Goal: Find specific page/section: Find specific page/section

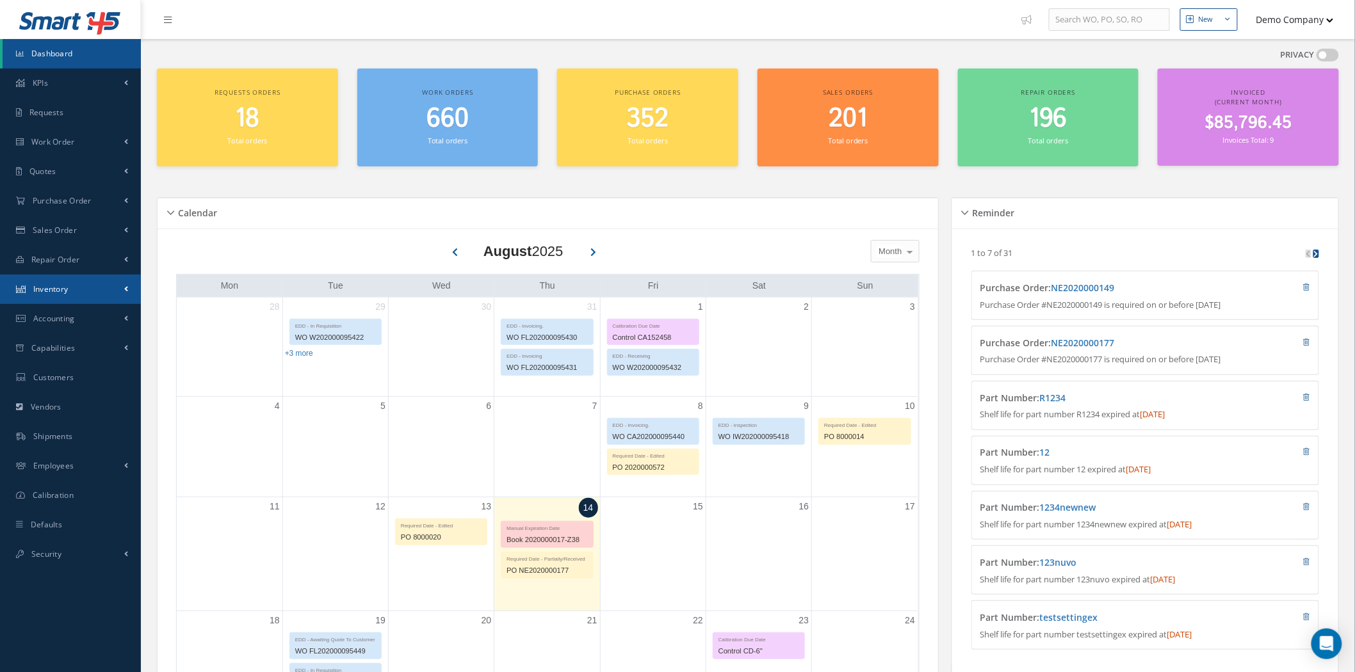
click at [94, 288] on link "Inventory" at bounding box center [70, 289] width 141 height 29
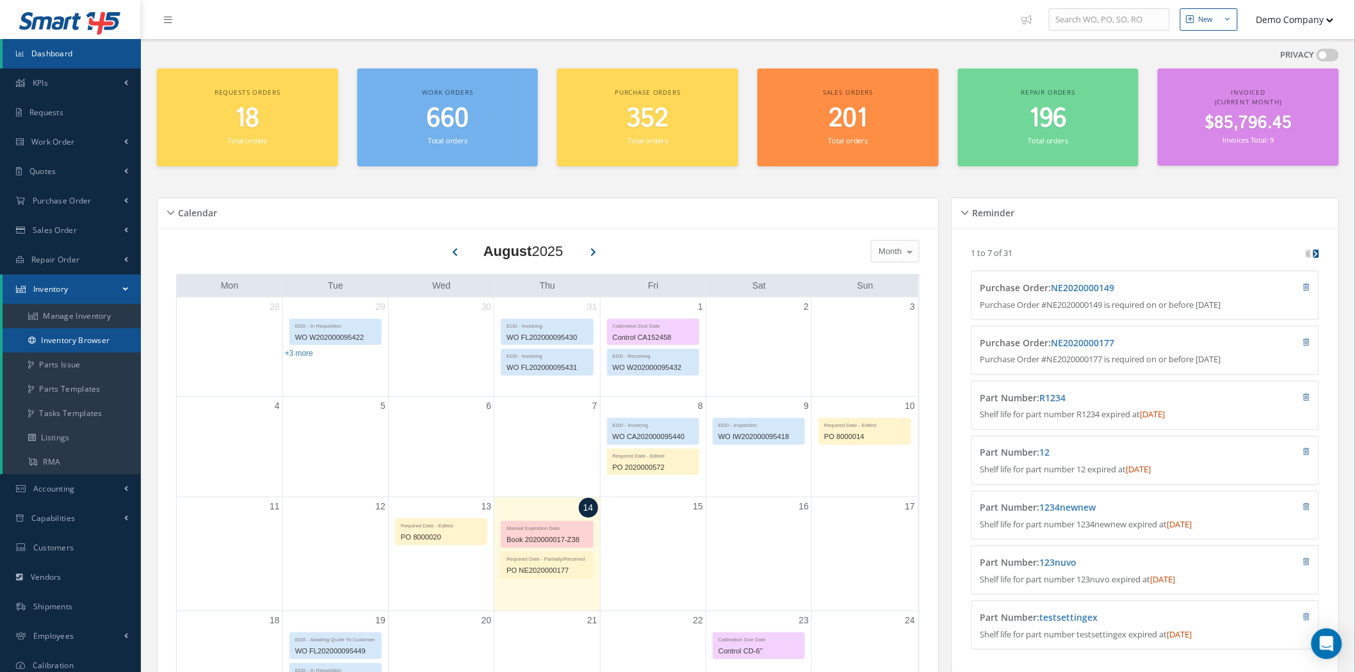
click at [94, 338] on link "Inventory Browser" at bounding box center [72, 341] width 138 height 24
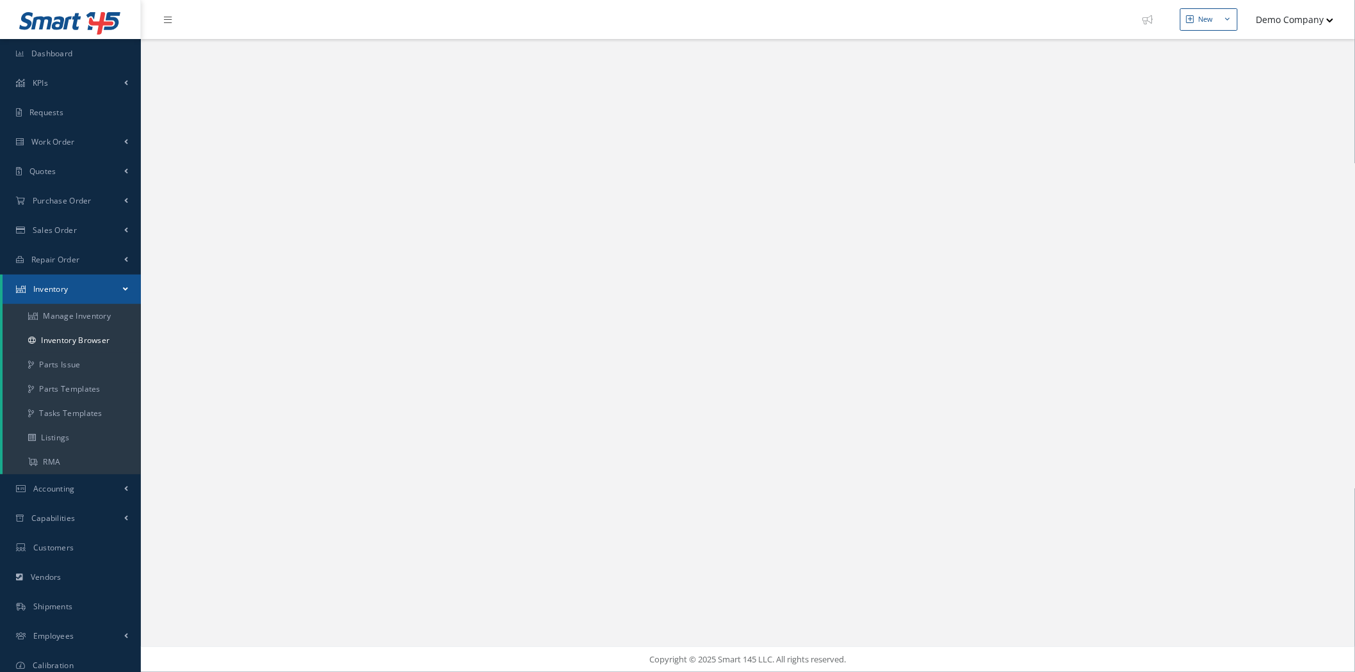
select select "25"
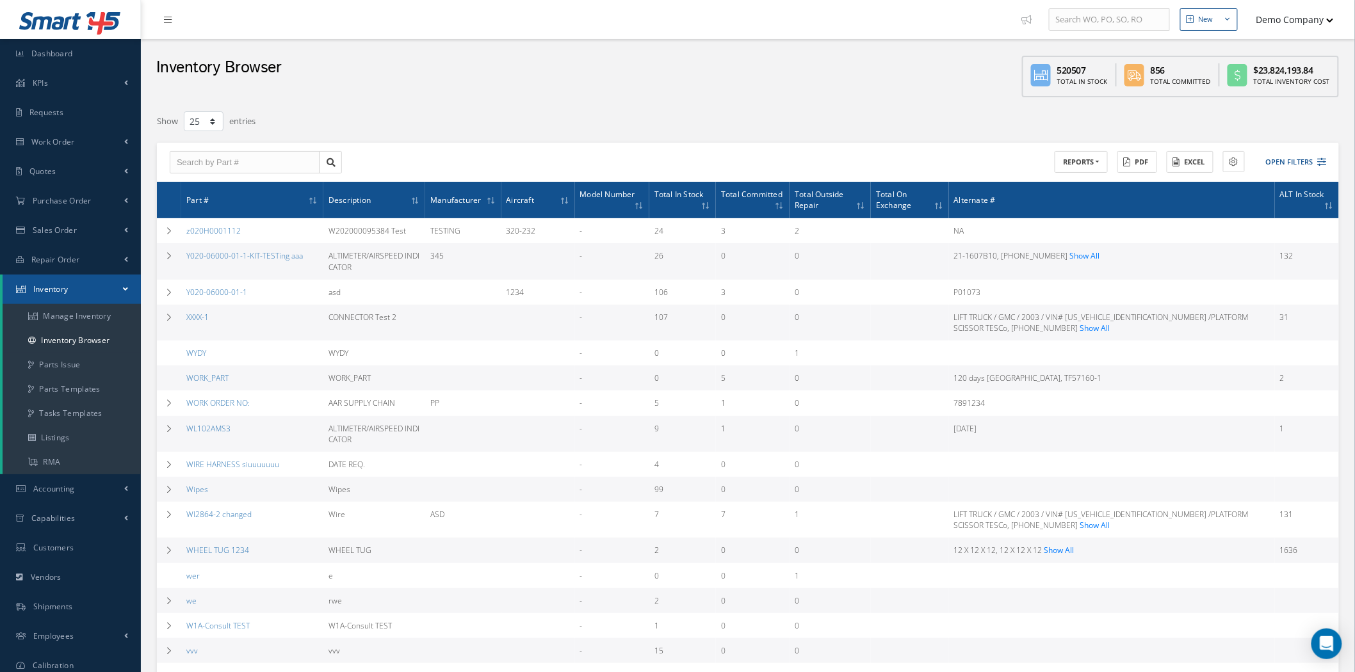
click at [1336, 164] on div "ACTIONS Receive Payments Select Customer Demo Company Aircraft World Agency BI …" at bounding box center [748, 163] width 1182 height 40
click at [1328, 165] on div "ACTIONS Receive Payments Select Customer Demo Company Aircraft World Agency BI …" at bounding box center [1039, 162] width 583 height 22
click at [1315, 161] on button "Open Filters" at bounding box center [1291, 162] width 72 height 21
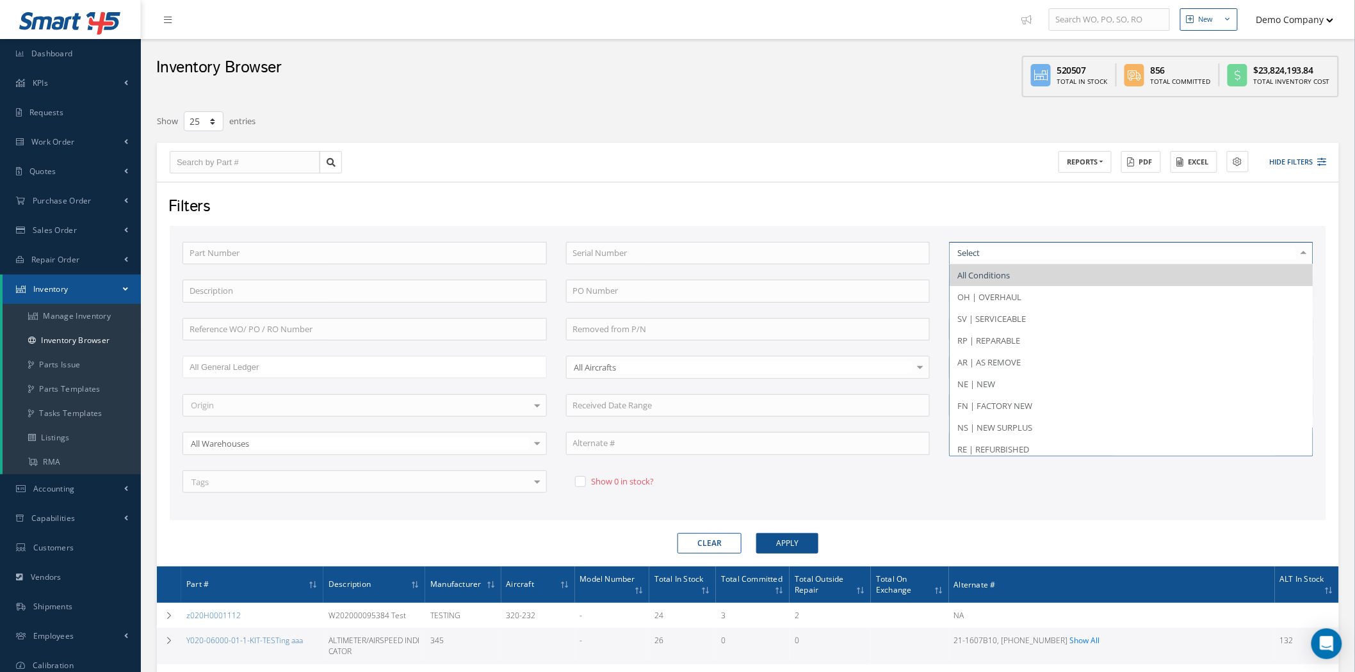
click at [887, 215] on div "Filters" at bounding box center [747, 207] width 1176 height 24
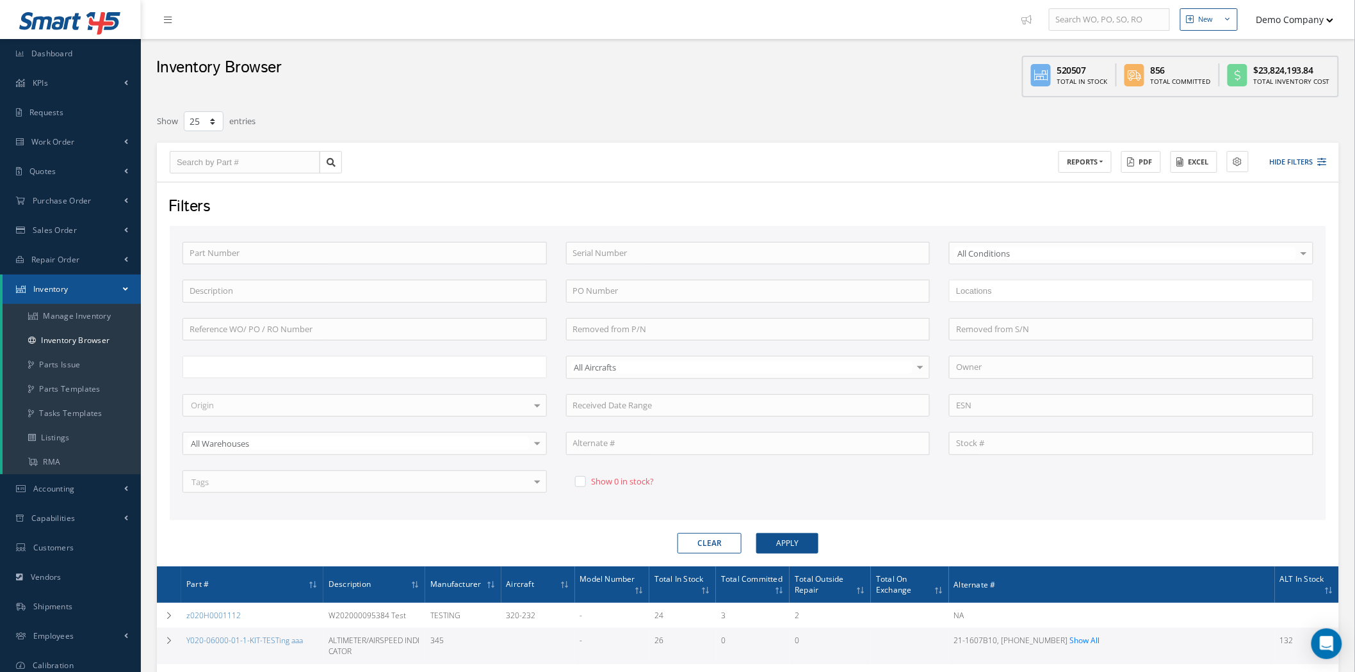
click at [288, 370] on ul at bounding box center [365, 367] width 364 height 22
click at [810, 536] on button "Apply" at bounding box center [787, 543] width 62 height 20
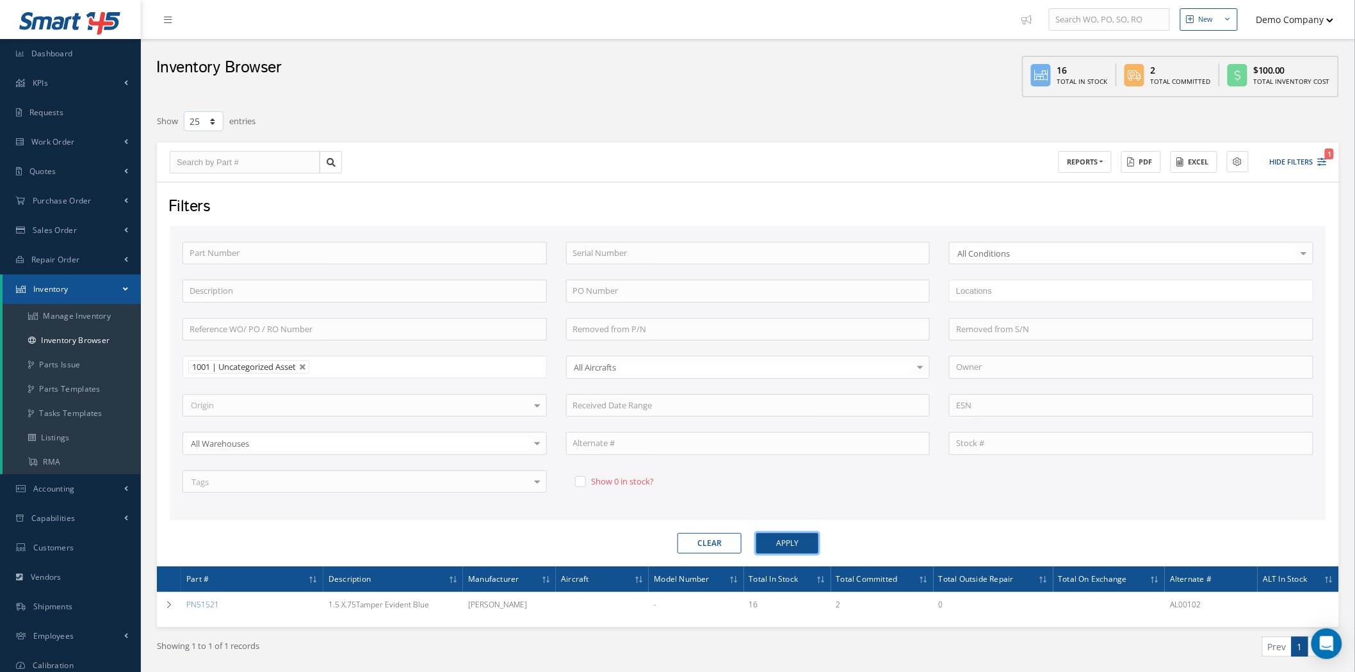
scroll to position [67, 0]
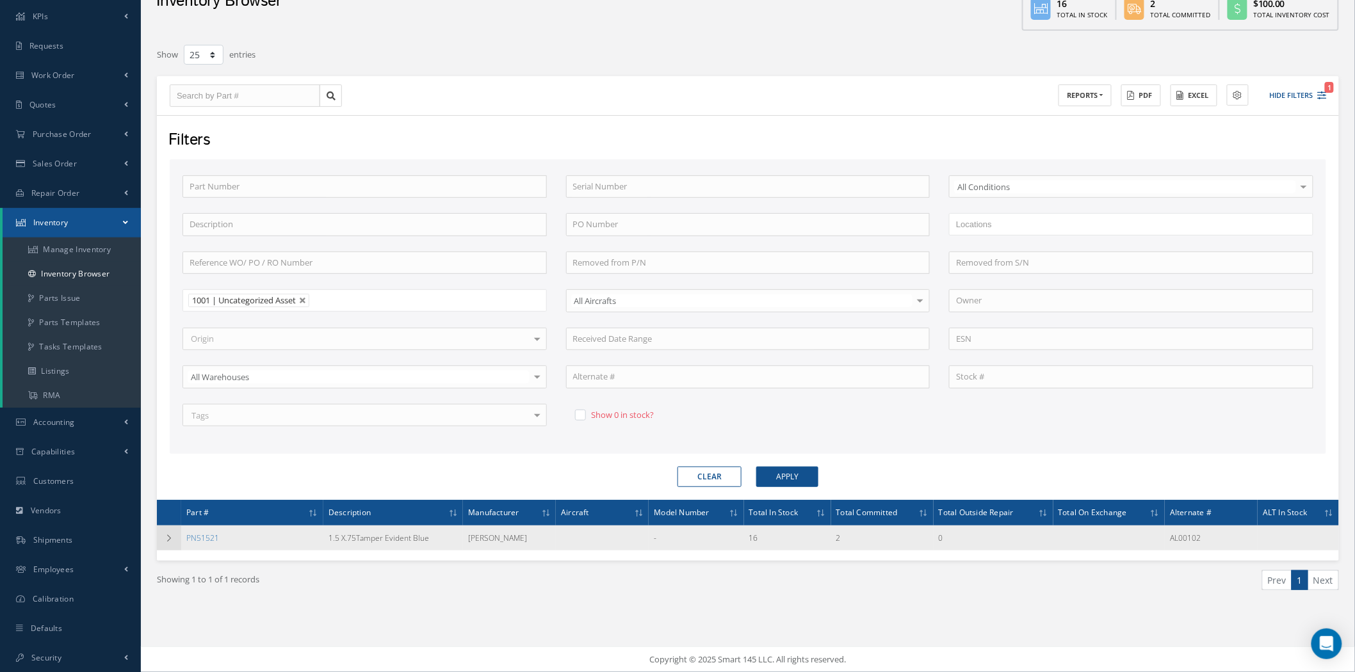
click at [171, 535] on icon at bounding box center [169, 539] width 9 height 8
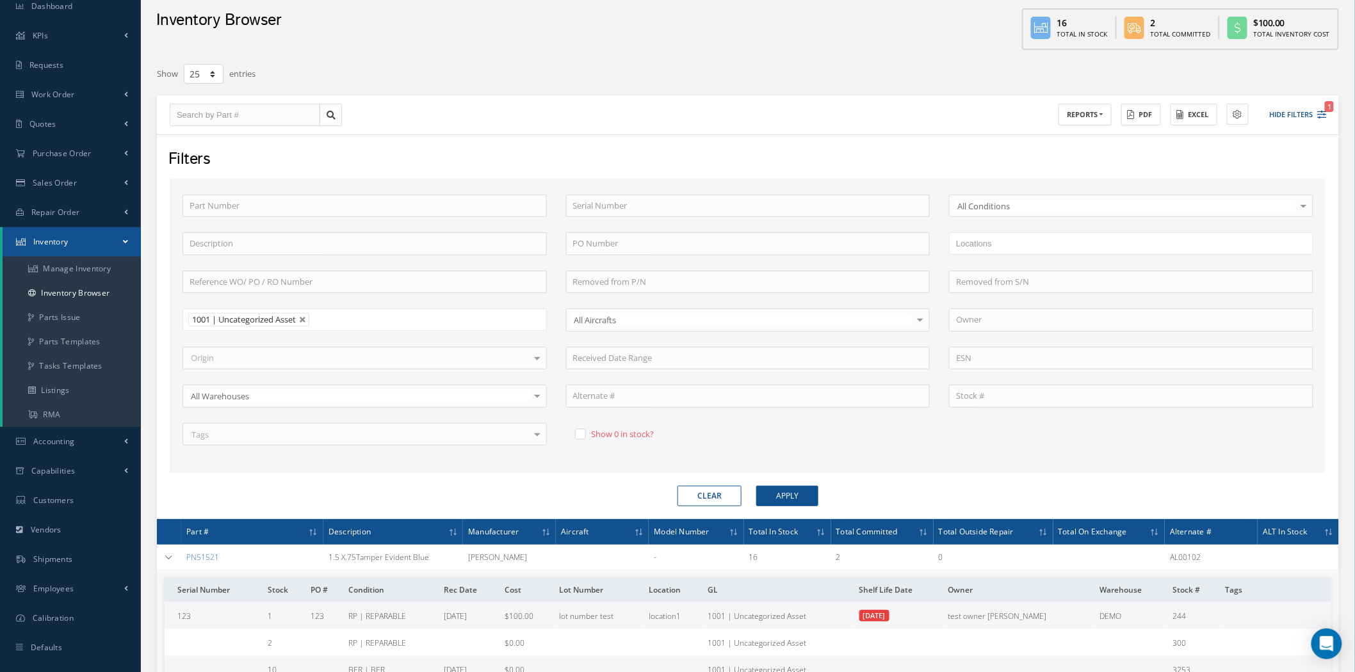
scroll to position [190, 0]
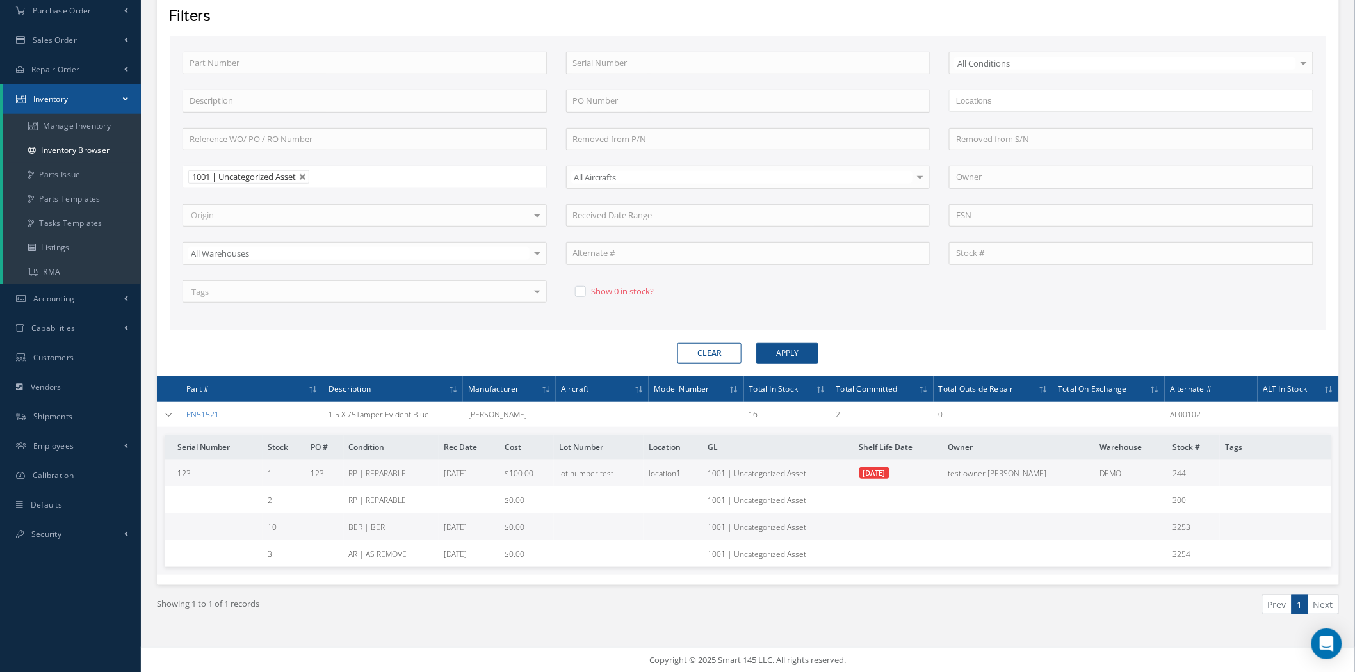
click at [191, 417] on link "PN51521" at bounding box center [202, 414] width 33 height 11
